Goal: Information Seeking & Learning: Learn about a topic

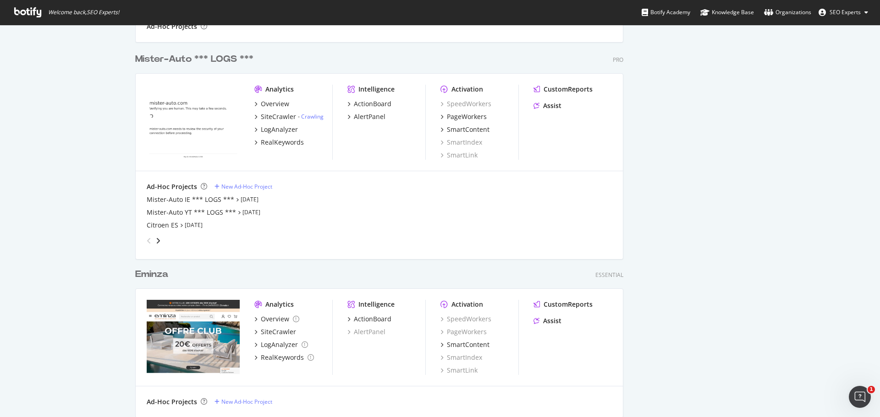
scroll to position [960, 0]
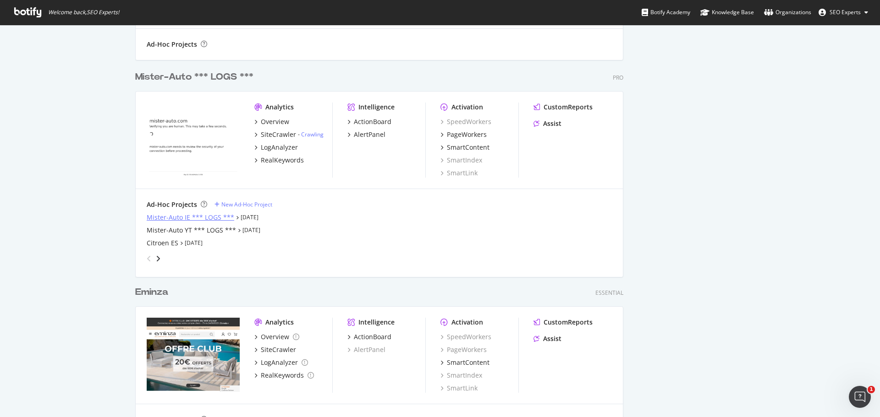
click at [176, 215] on div "Mister-Auto IE *** LOGS ***" at bounding box center [190, 217] width 87 height 9
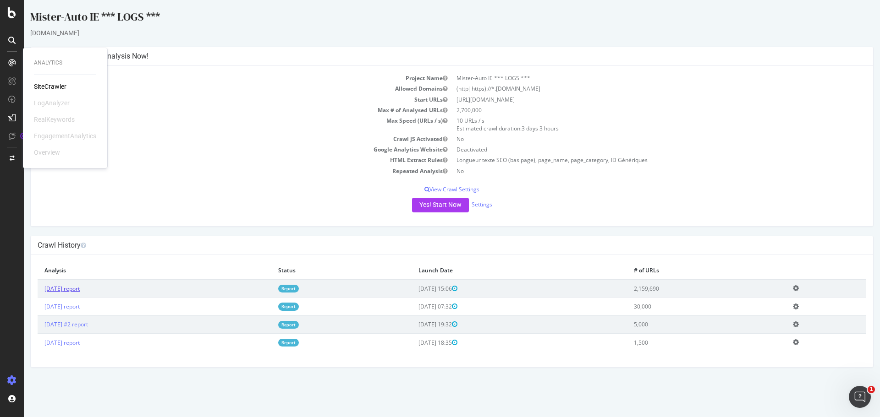
click at [80, 290] on link "[DATE] report" at bounding box center [61, 289] width 35 height 8
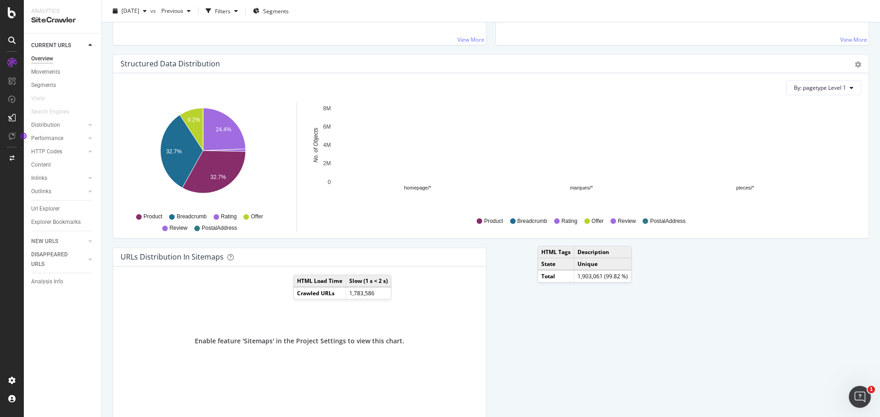
scroll to position [912, 0]
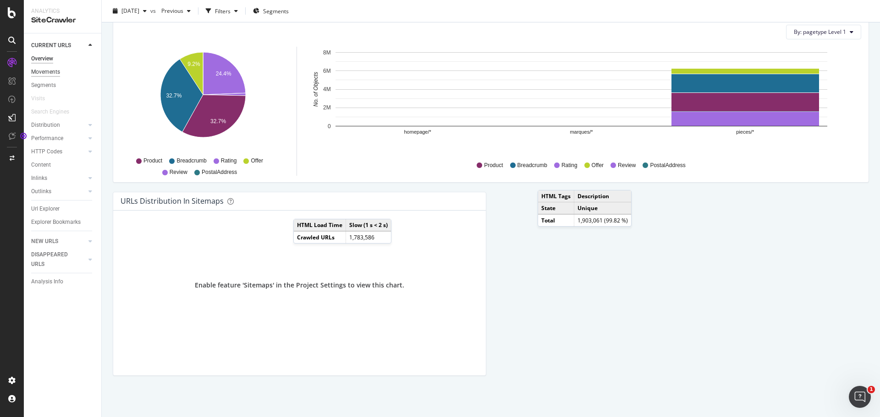
click at [53, 71] on div "Movements" at bounding box center [45, 72] width 29 height 10
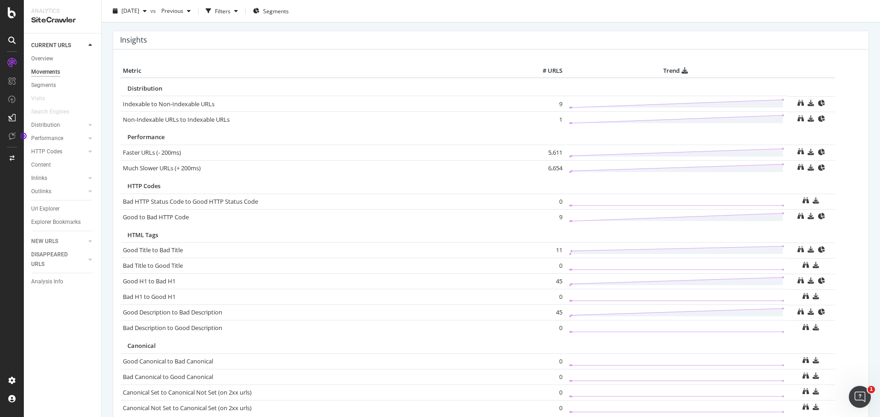
scroll to position [558, 0]
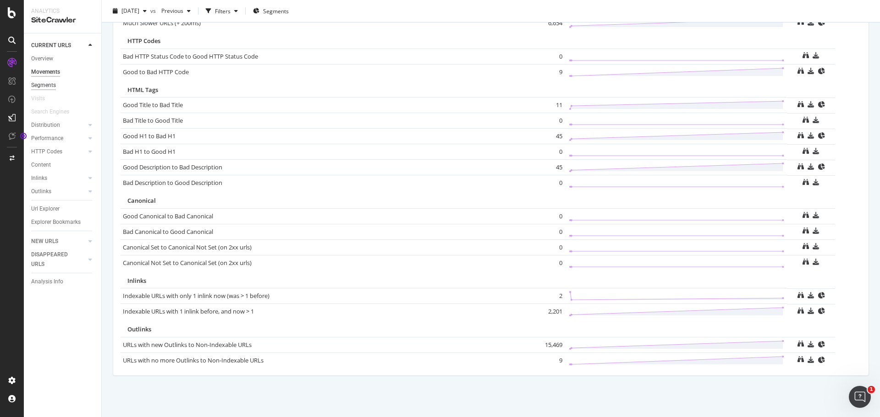
click at [46, 85] on div "Segments" at bounding box center [43, 86] width 25 height 10
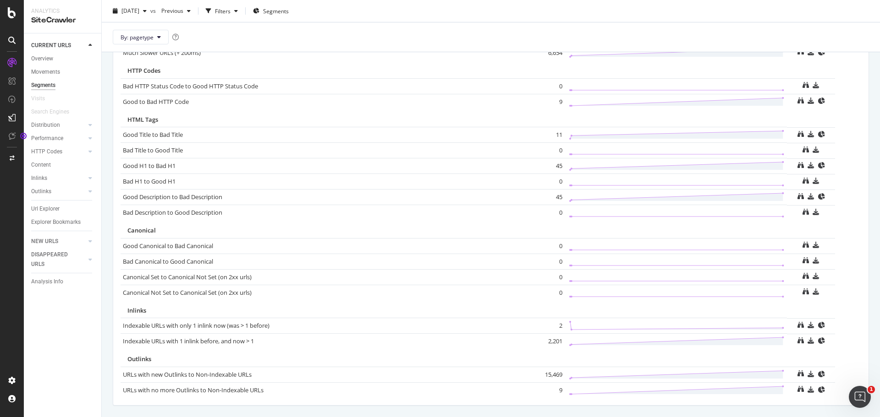
scroll to position [587, 0]
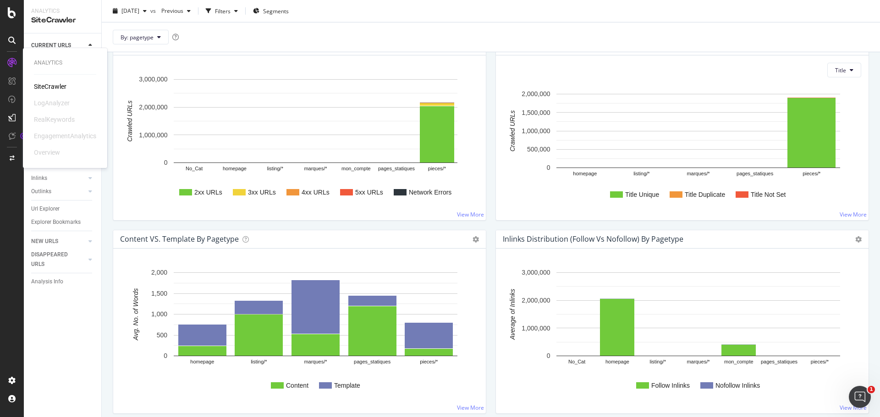
click at [51, 87] on div "SiteCrawler" at bounding box center [50, 86] width 33 height 9
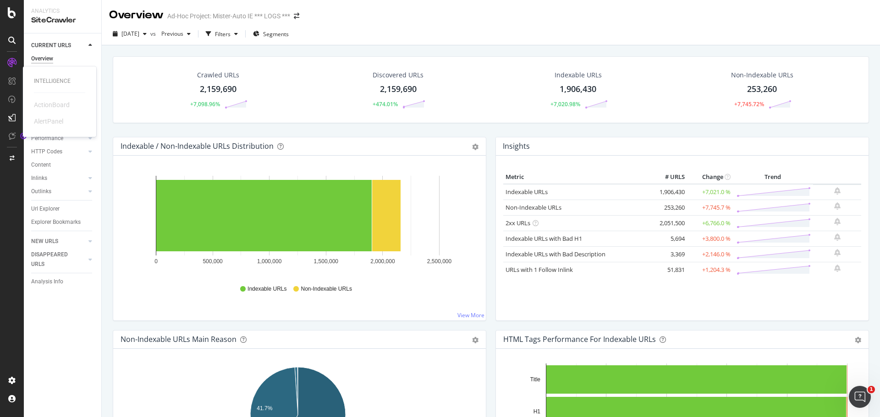
click at [50, 82] on div "Intelligence" at bounding box center [59, 81] width 51 height 8
click at [44, 101] on div "Activation" at bounding box center [59, 100] width 51 height 8
click at [54, 20] on div "SiteCrawler" at bounding box center [62, 20] width 63 height 11
drag, startPoint x: 168, startPoint y: 18, endPoint x: 136, endPoint y: 11, distance: 32.9
click at [164, 18] on div "Overview Ad-Hoc Project: Mister-Auto IE *** LOGS ***" at bounding box center [208, 15] width 199 height 16
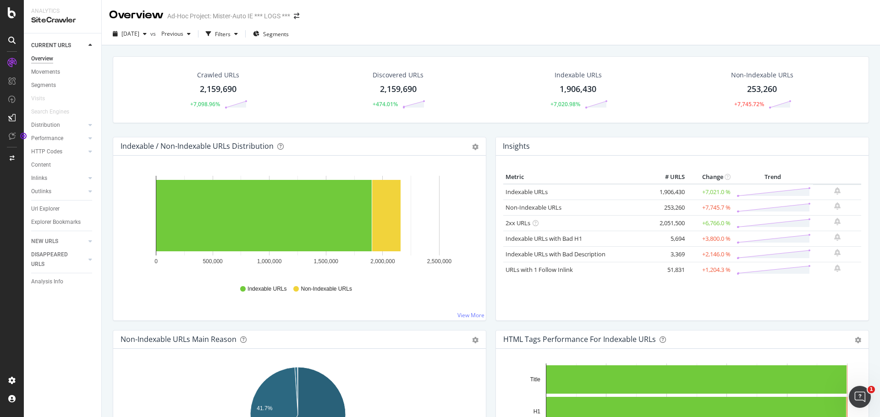
click at [136, 11] on div "Overview" at bounding box center [136, 15] width 55 height 16
click at [73, 21] on div "SiteCrawler" at bounding box center [62, 20] width 63 height 11
click at [12, 156] on icon at bounding box center [12, 158] width 5 height 5
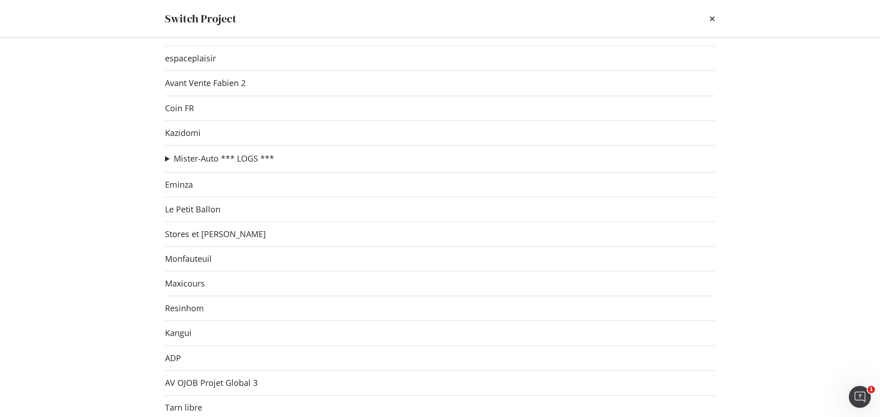
scroll to position [92, 0]
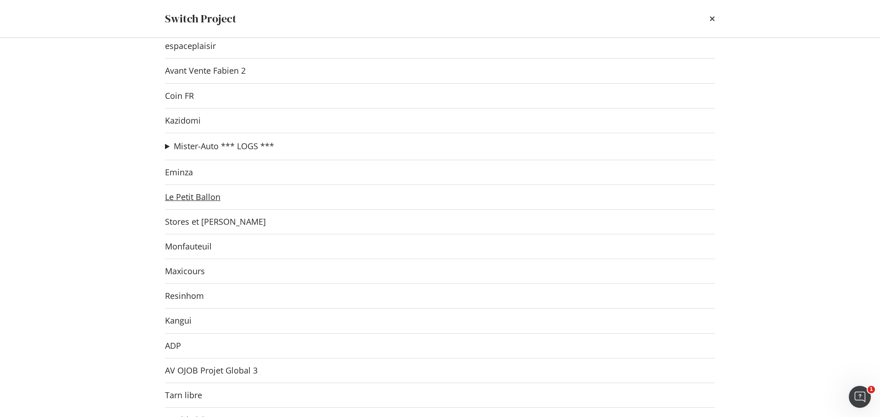
click at [214, 197] on link "Le Petit Ballon" at bounding box center [192, 197] width 55 height 10
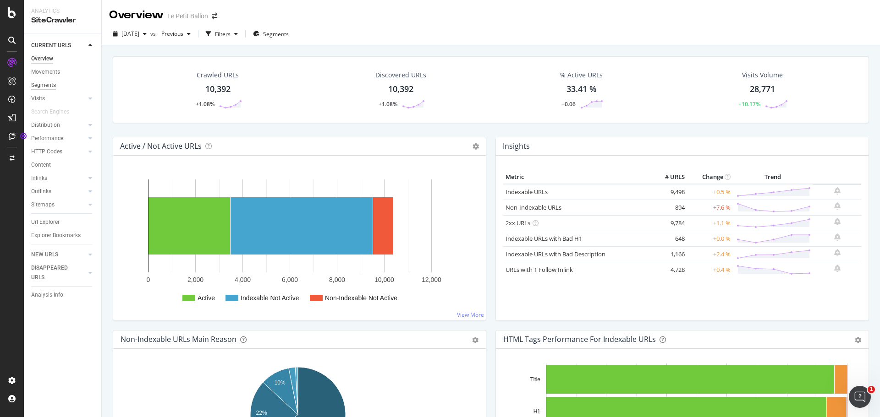
click at [45, 87] on div "Segments" at bounding box center [43, 86] width 25 height 10
